Goal: Information Seeking & Learning: Learn about a topic

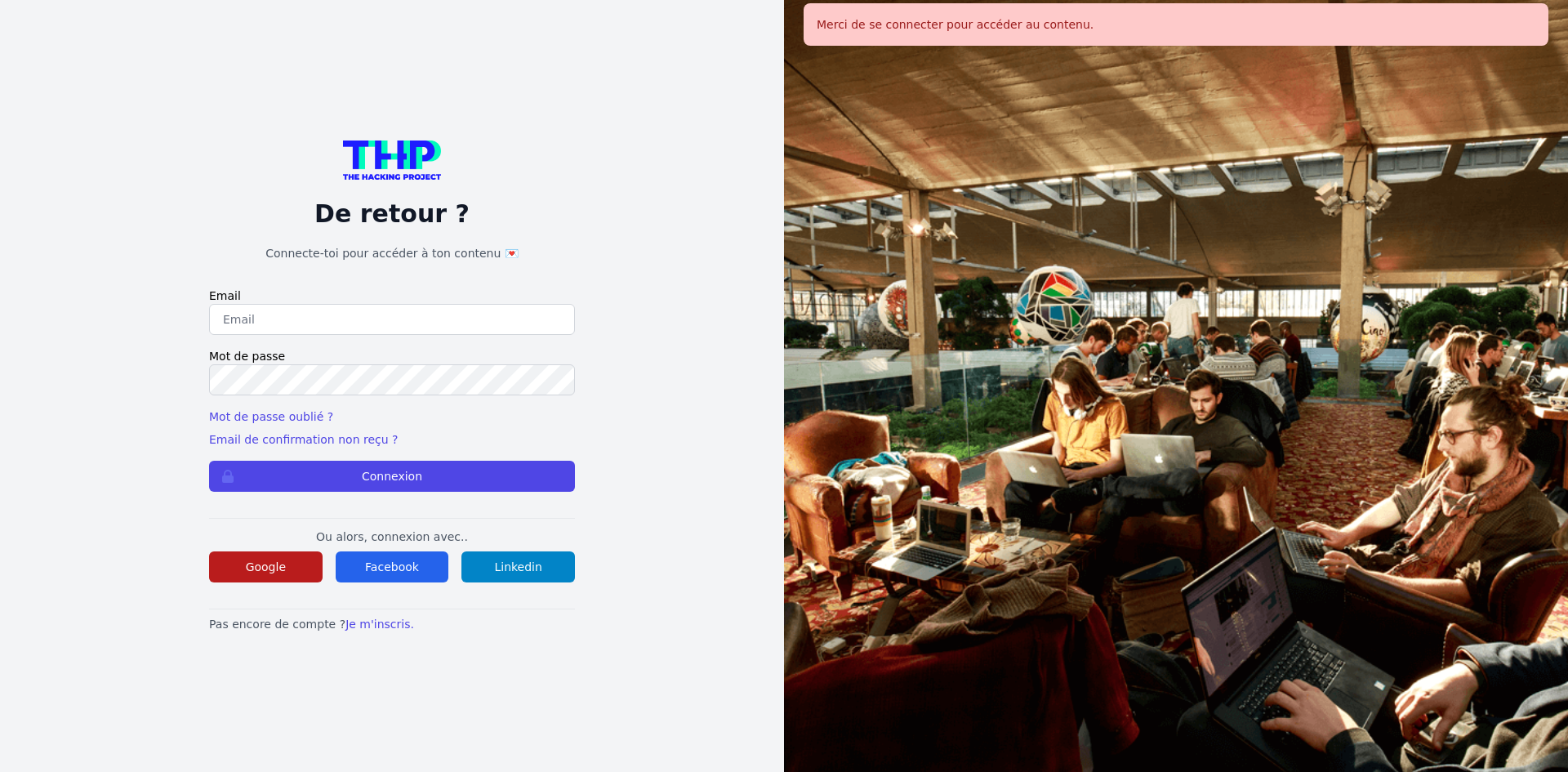
click at [259, 571] on button "Google" at bounding box center [266, 567] width 114 height 31
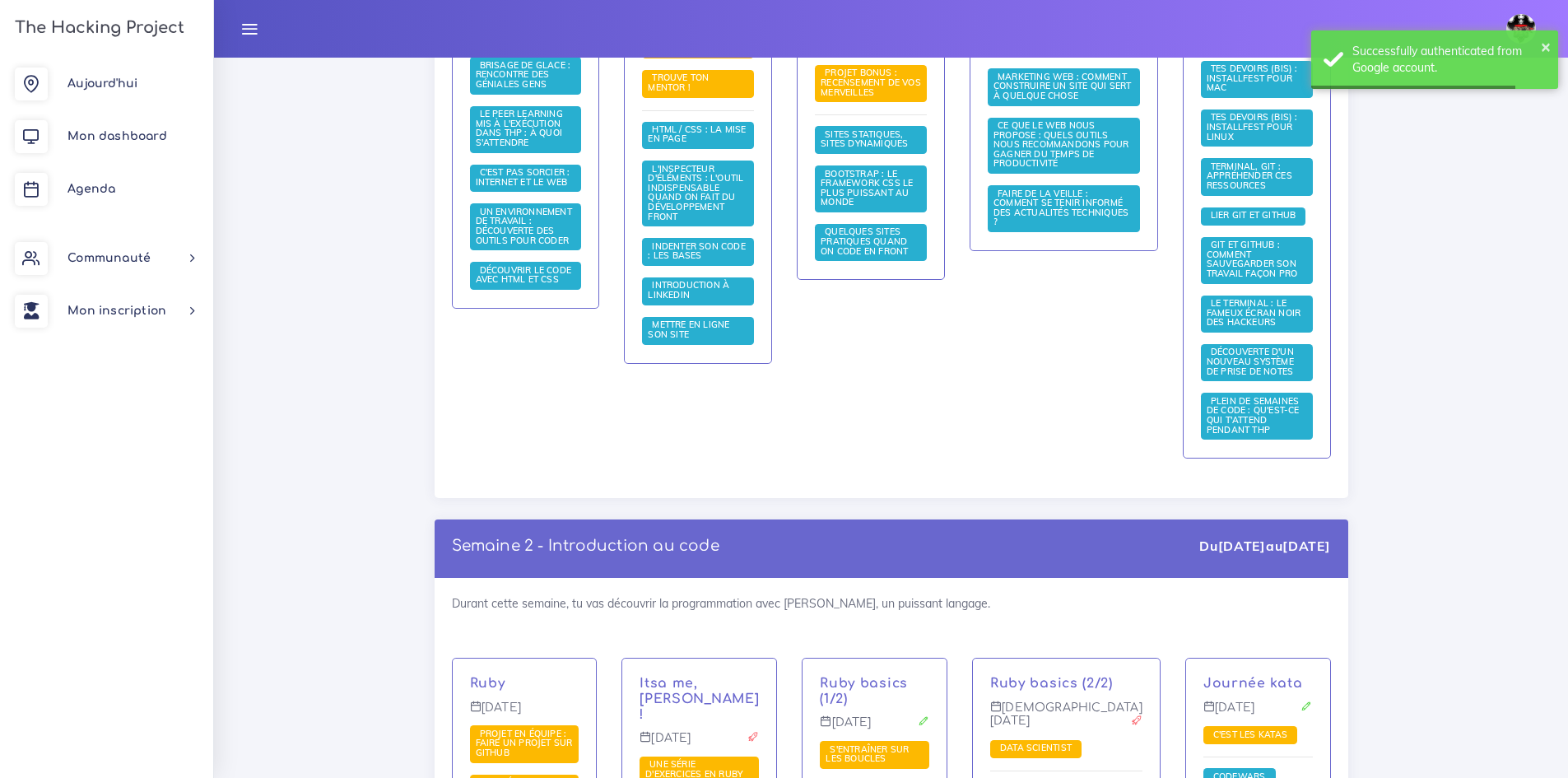
drag, startPoint x: 563, startPoint y: 320, endPoint x: 554, endPoint y: 319, distance: 9.1
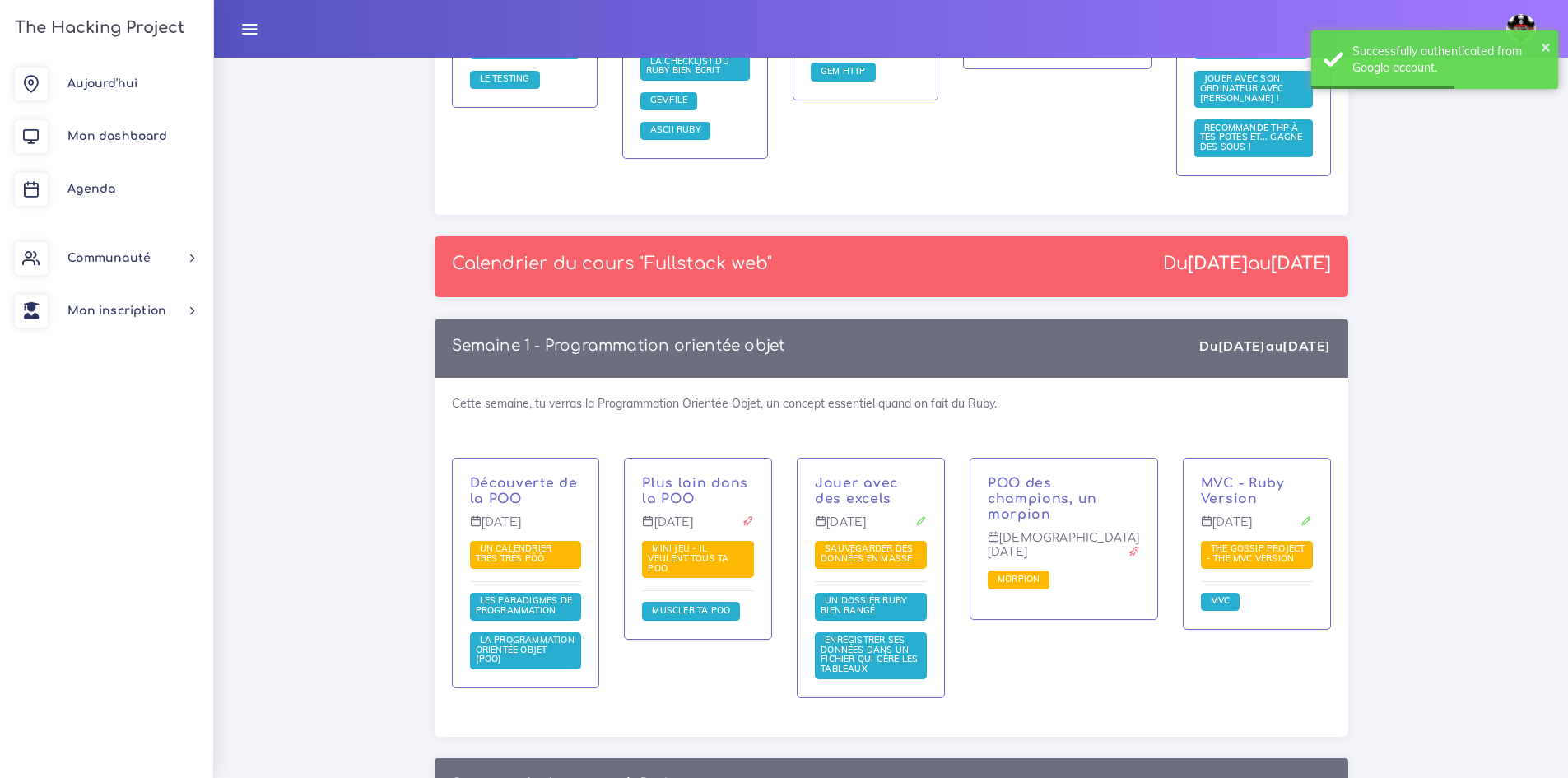
scroll to position [2110, 0]
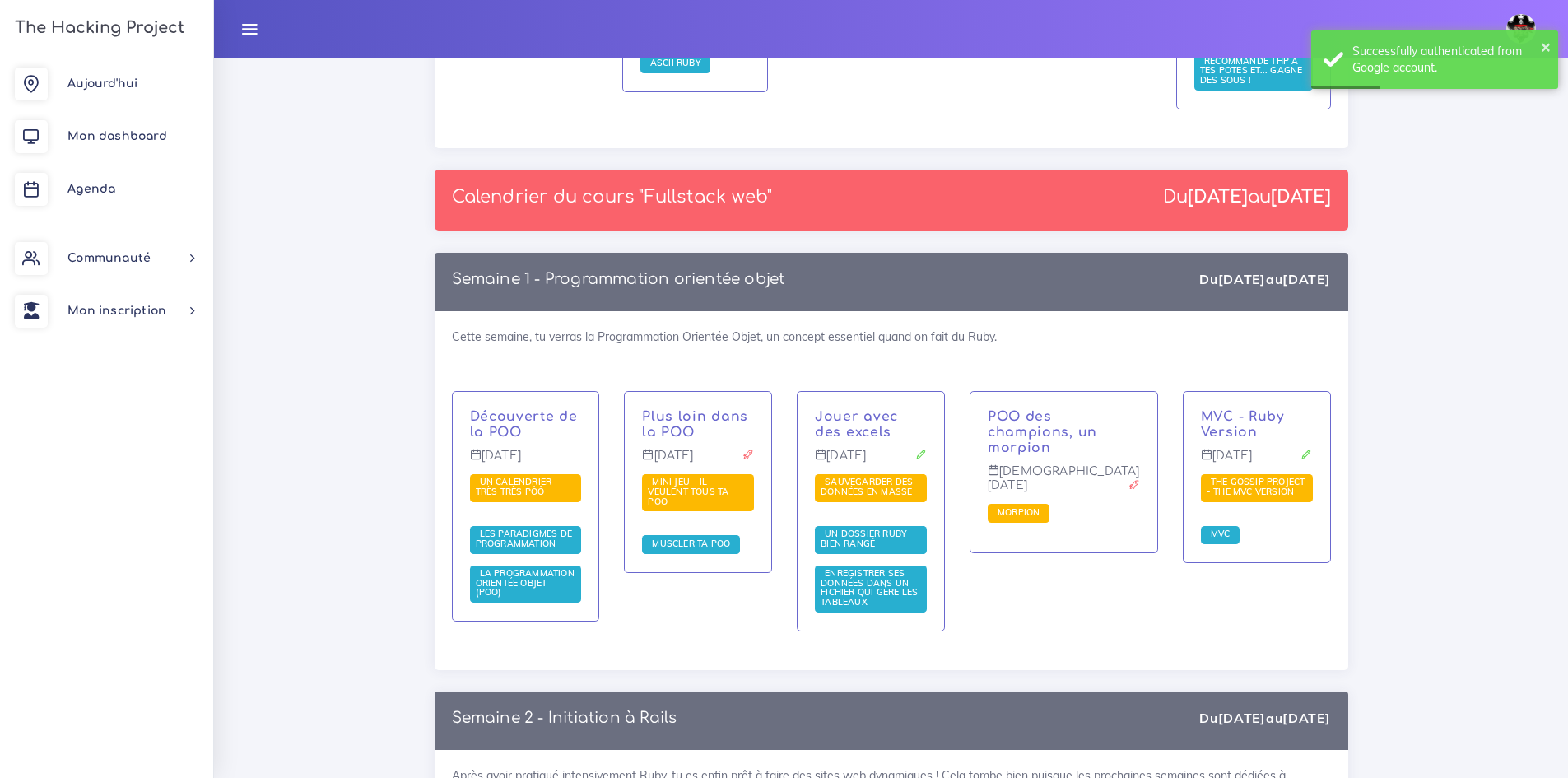
click at [495, 392] on div "Découverte de la POO [DATE] Un calendrier très très PÔÔ Les paradigmes de progr…" at bounding box center [526, 507] width 146 height 229
click at [497, 410] on link "Découverte de la POO" at bounding box center [523, 425] width 108 height 31
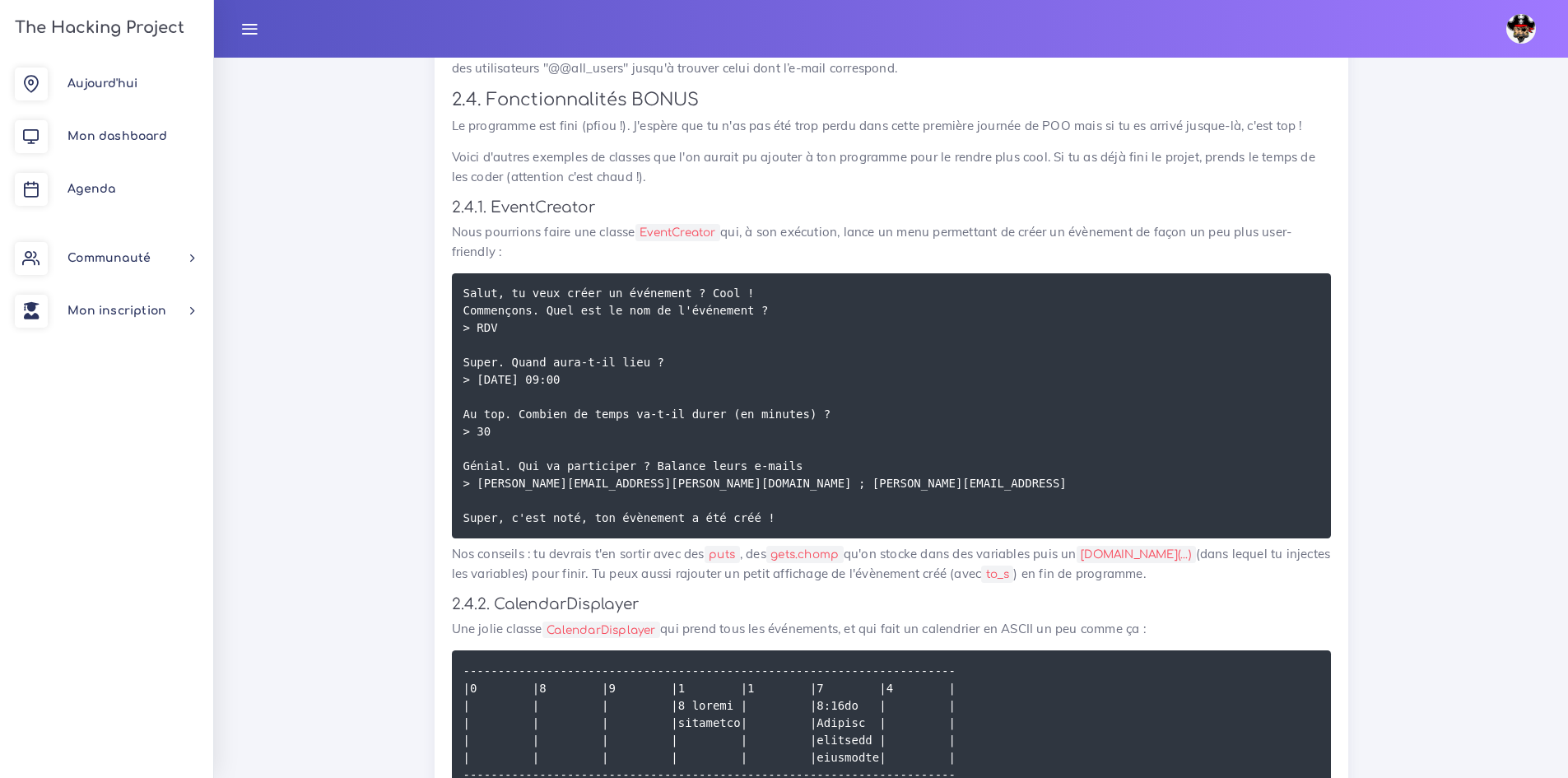
scroll to position [5353, 0]
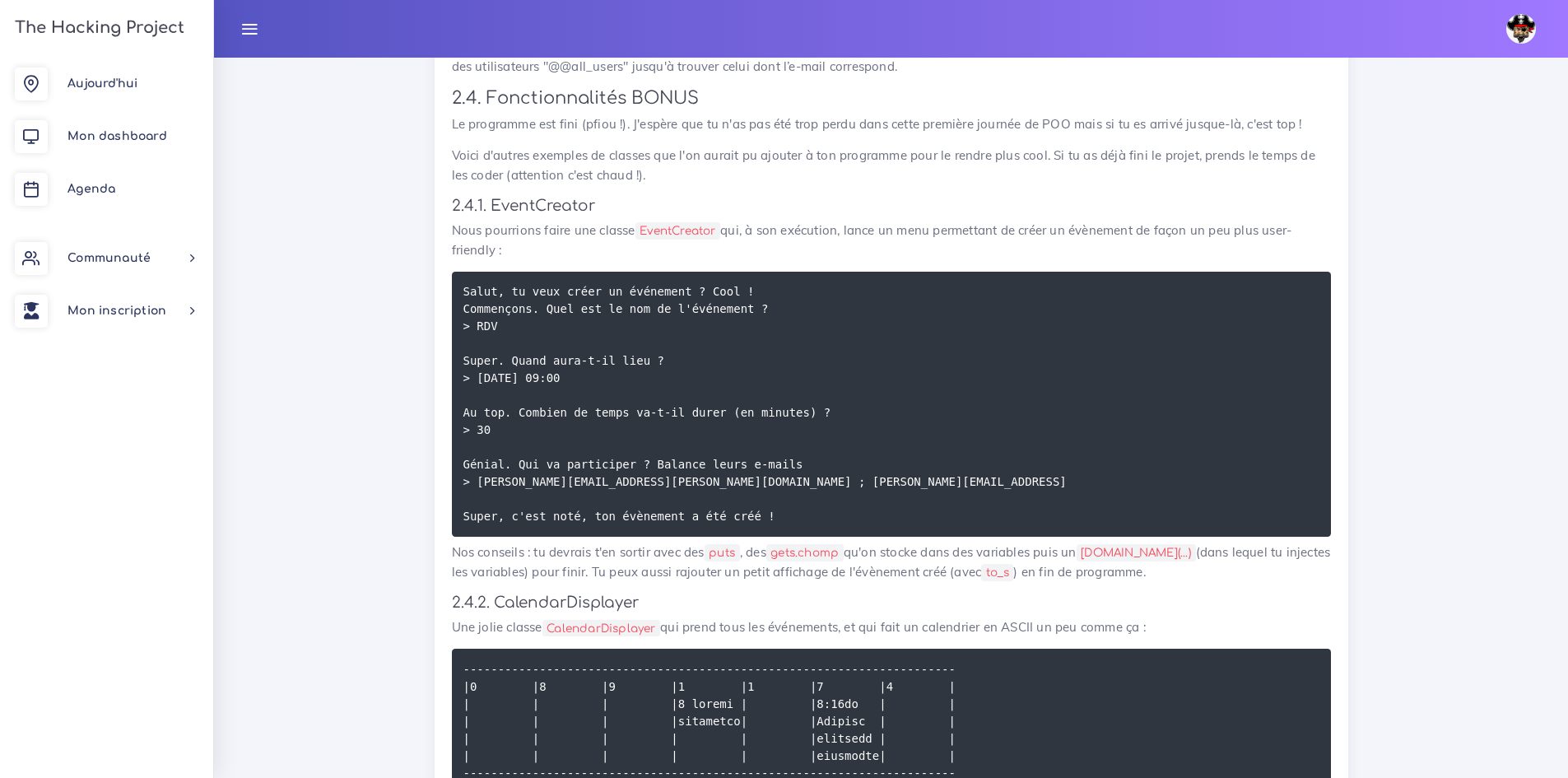
click at [655, 109] on h3 "2.4. Fonctionnalités BONUS" at bounding box center [891, 98] width 879 height 20
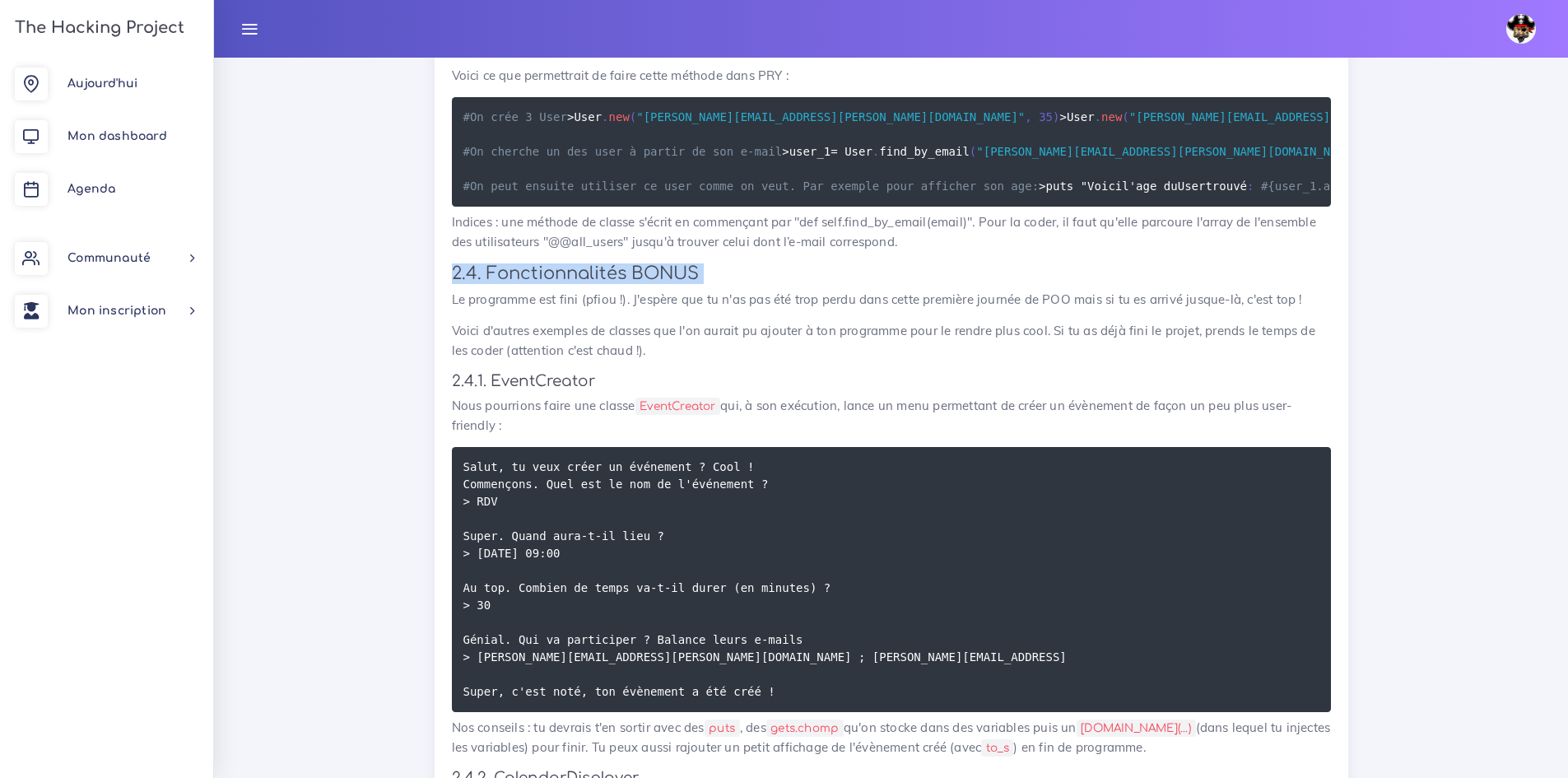
scroll to position [4942, 0]
